Goal: Book appointment/travel/reservation

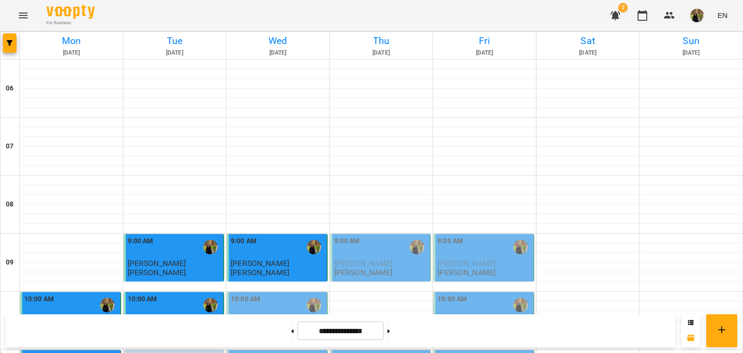
scroll to position [193, 0]
click at [298, 294] on div "10:00 AM" at bounding box center [278, 305] width 94 height 22
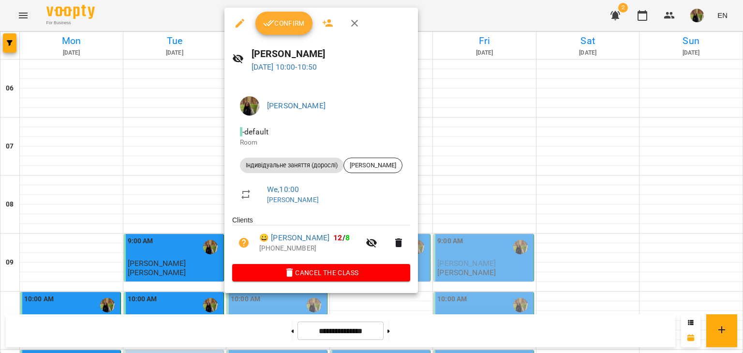
click at [292, 16] on button "Confirm" at bounding box center [283, 23] width 57 height 23
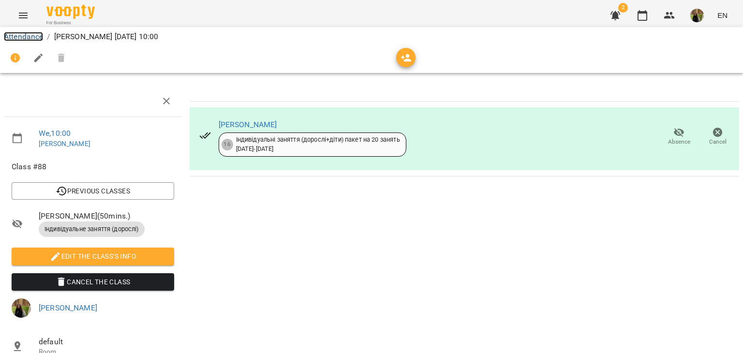
click at [37, 35] on link "Attendance" at bounding box center [23, 36] width 39 height 9
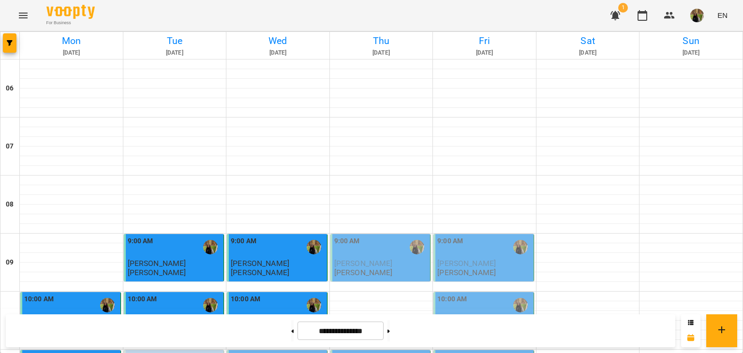
scroll to position [290, 0]
click at [390, 338] on button at bounding box center [388, 330] width 2 height 21
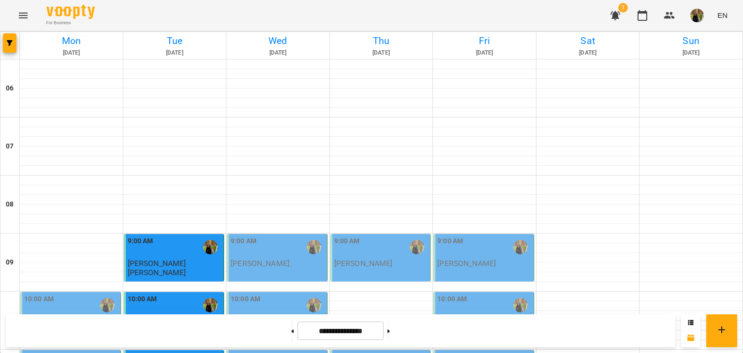
scroll to position [145, 0]
click at [291, 328] on button at bounding box center [292, 330] width 2 height 21
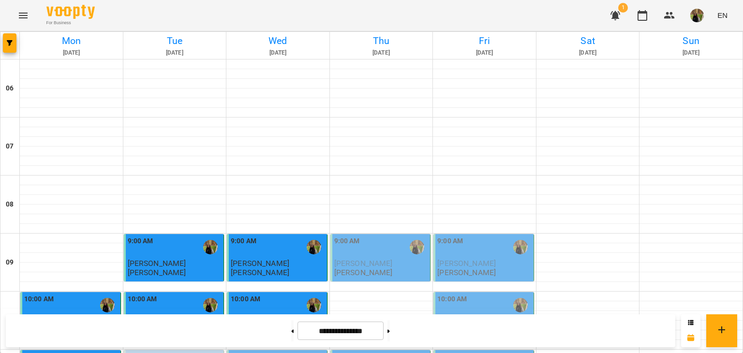
scroll to position [193, 0]
click at [390, 329] on button at bounding box center [388, 330] width 2 height 21
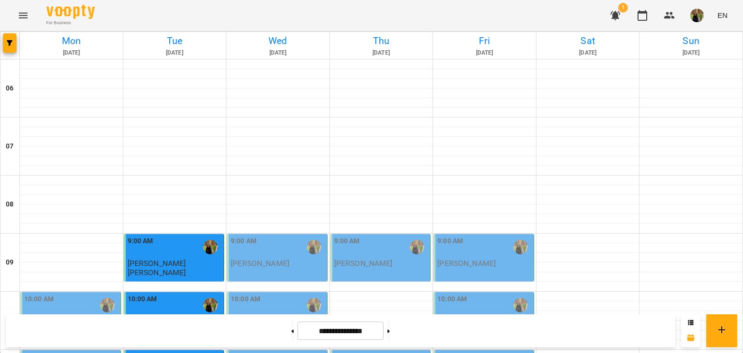
scroll to position [97, 0]
click at [176, 259] on p "[PERSON_NAME]" at bounding box center [175, 263] width 94 height 8
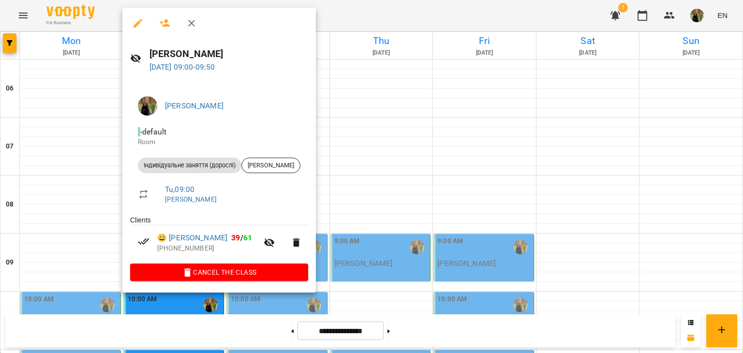
click at [195, 29] on button "button" at bounding box center [191, 23] width 23 height 23
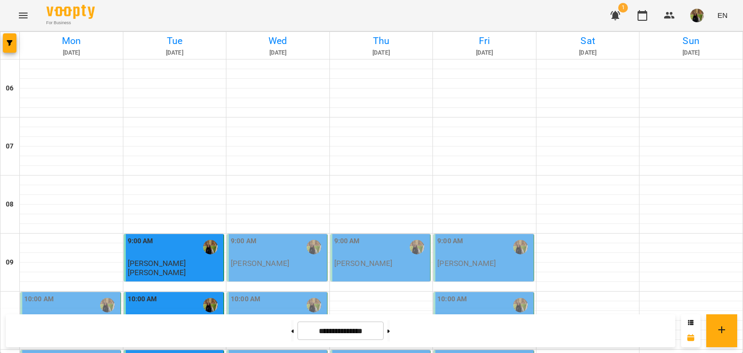
scroll to position [387, 0]
click at [291, 333] on button at bounding box center [292, 330] width 2 height 21
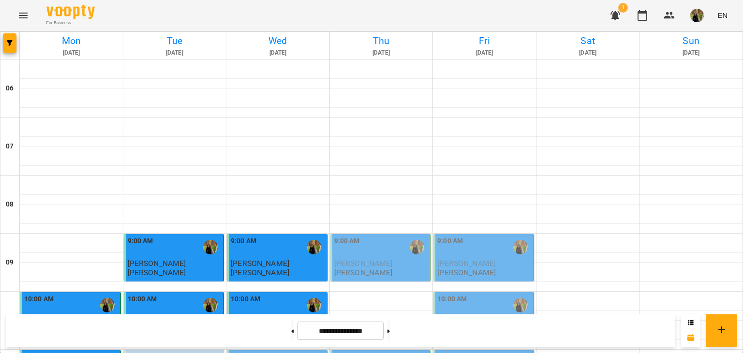
scroll to position [484, 0]
click at [390, 326] on button at bounding box center [388, 330] width 2 height 21
type input "**********"
